Goal: Information Seeking & Learning: Find specific page/section

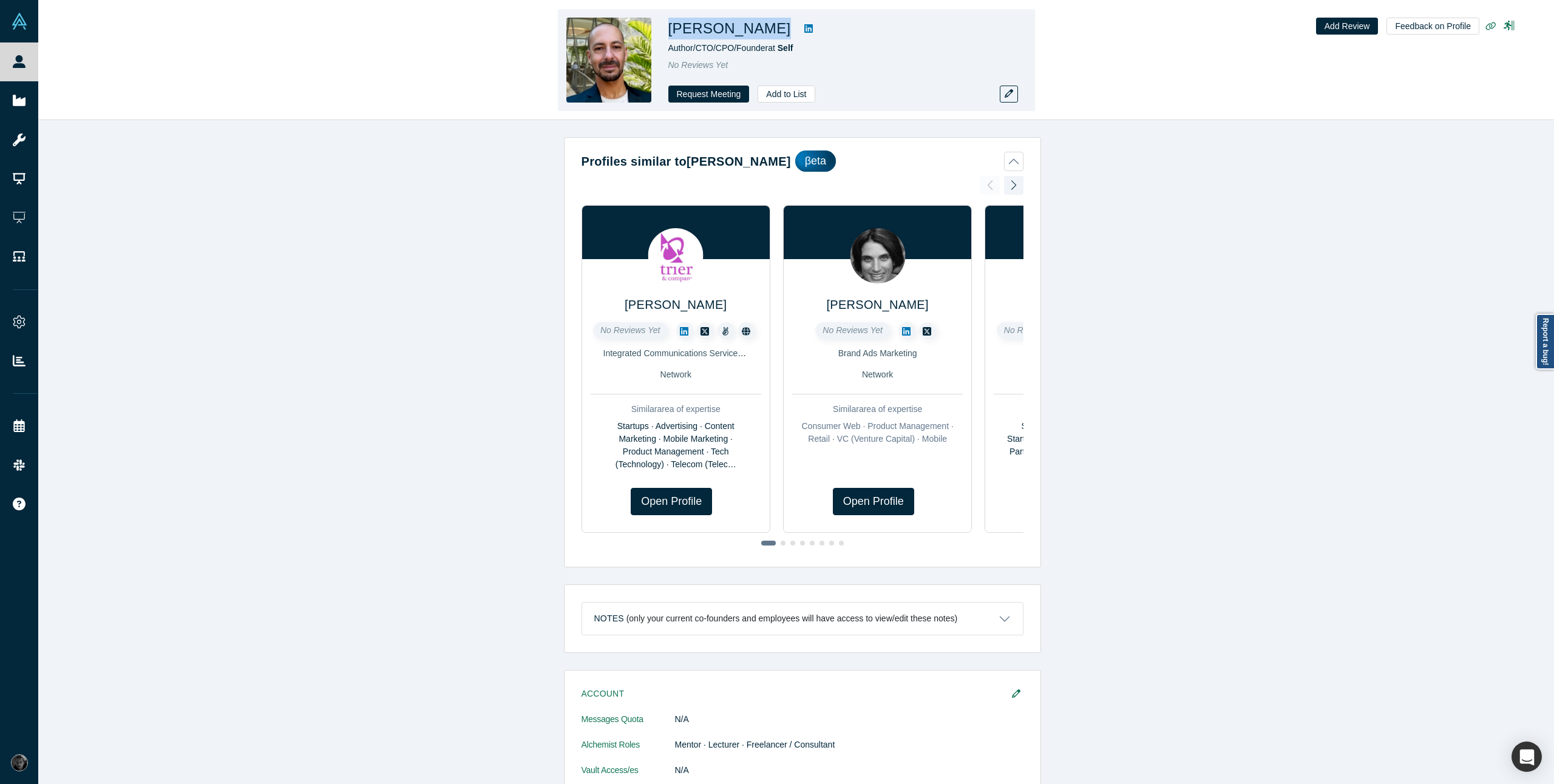
drag, startPoint x: 664, startPoint y: 26, endPoint x: 805, endPoint y: 25, distance: 141.0
click at [805, 25] on div "[PERSON_NAME] Author/CTO/CPO/Founder at Self No Reviews Yet Request Meeting Add…" at bounding box center [796, 60] width 477 height 102
copy div "[PERSON_NAME]"
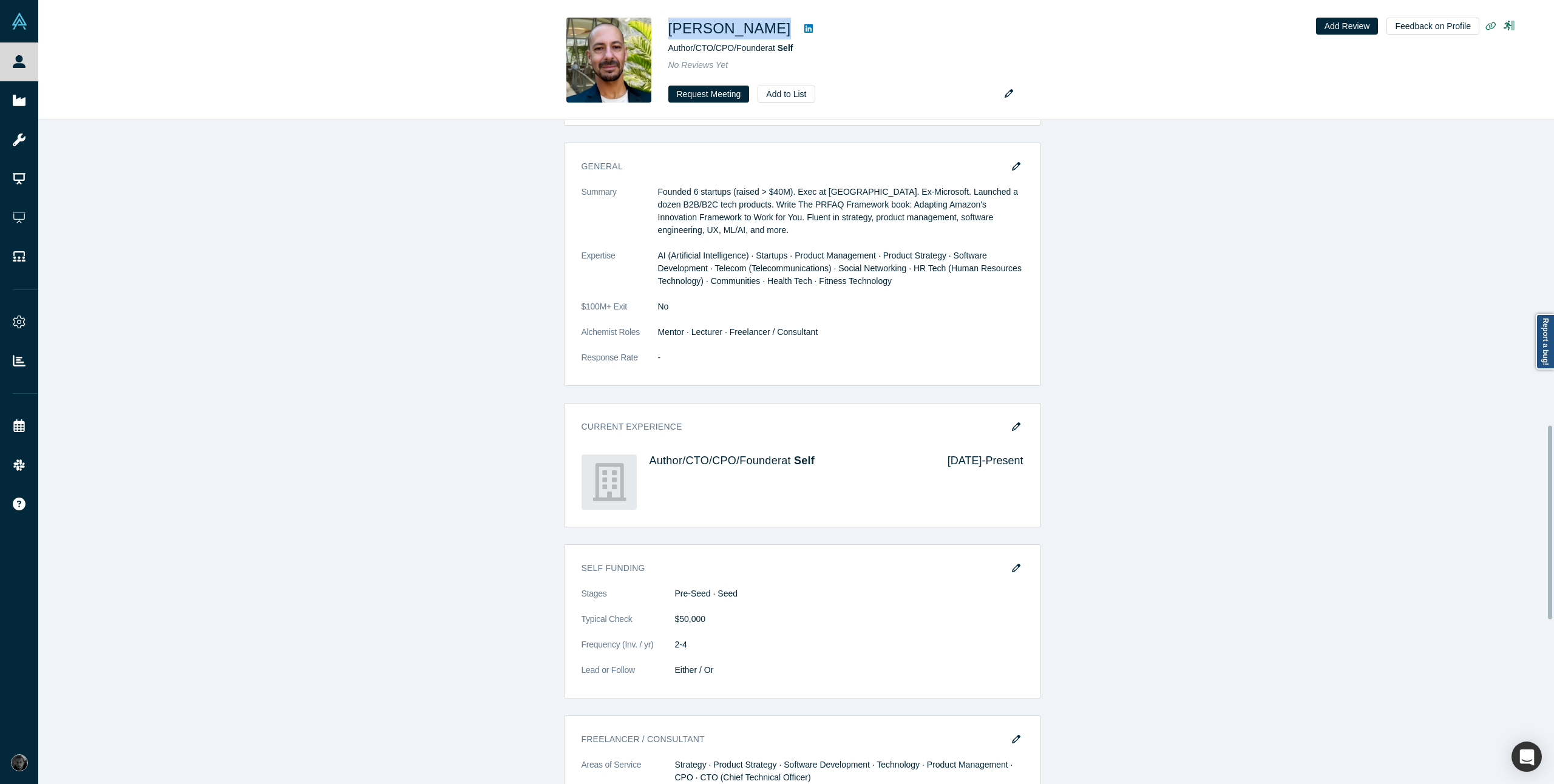
scroll to position [1068, 0]
